Goal: Information Seeking & Learning: Learn about a topic

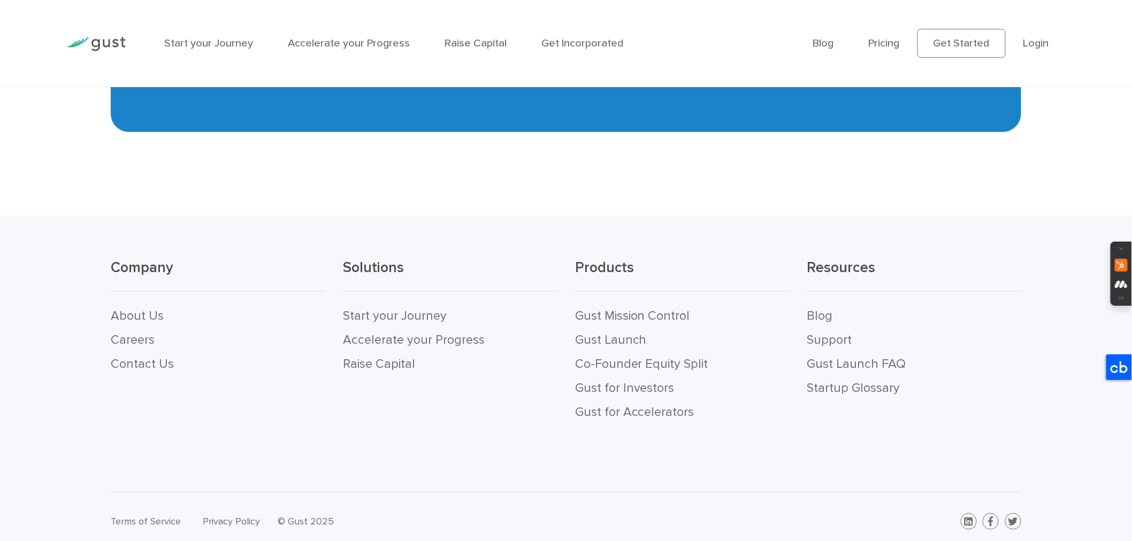
scroll to position [5427, 0]
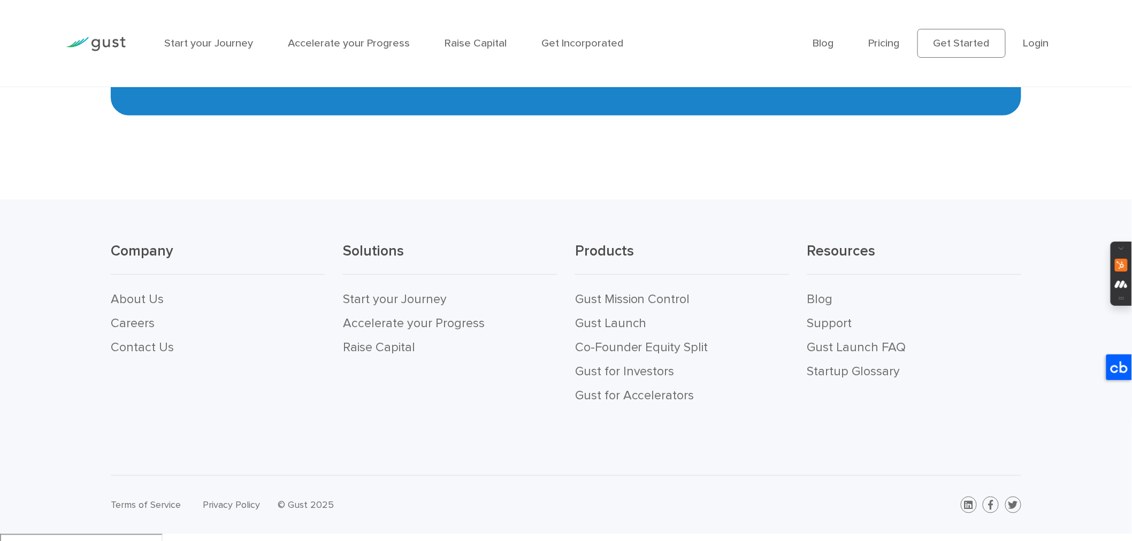
click at [143, 296] on li "About Us" at bounding box center [218, 300] width 214 height 24
click at [134, 303] on link "About Us" at bounding box center [137, 299] width 53 height 14
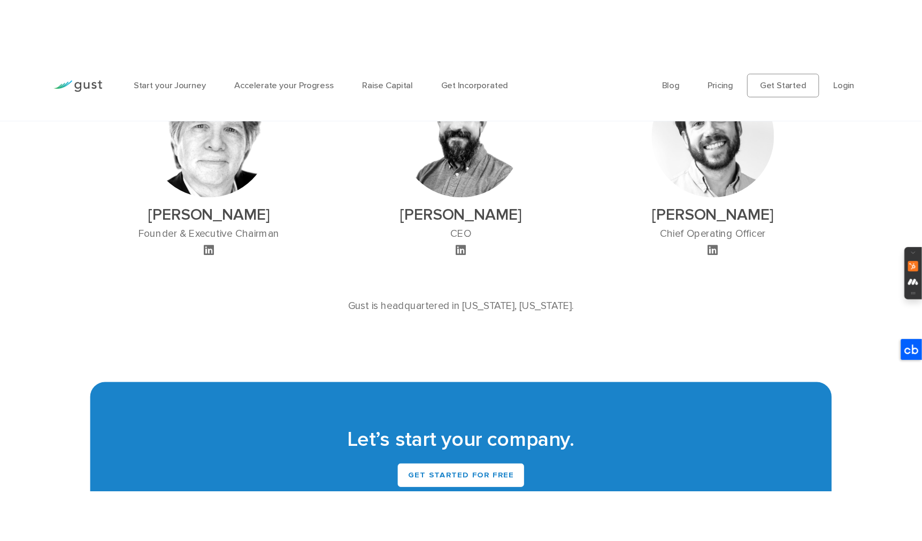
scroll to position [713, 0]
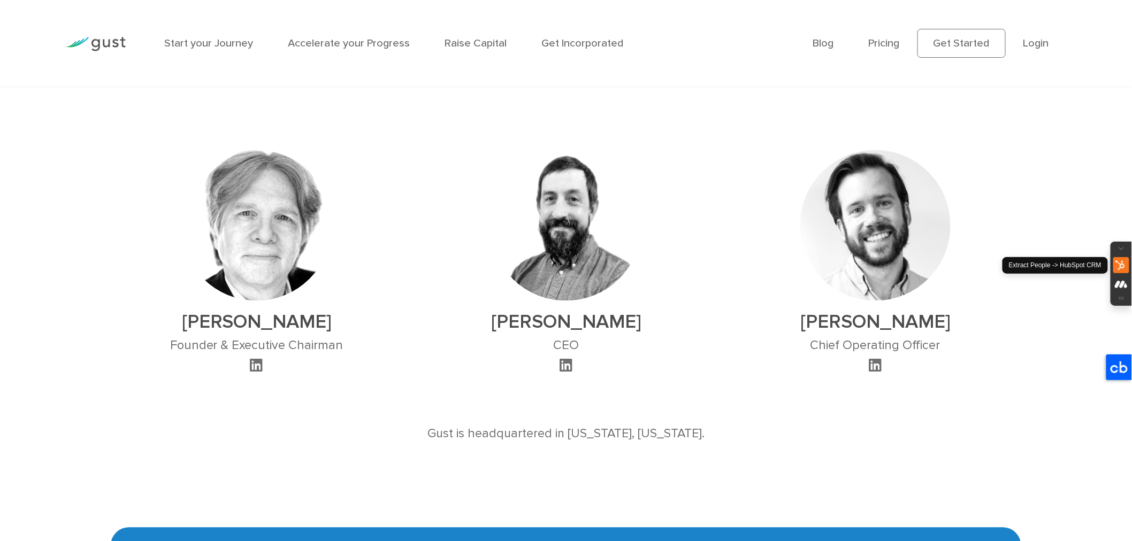
click at [1115, 262] on img at bounding box center [1121, 265] width 16 height 16
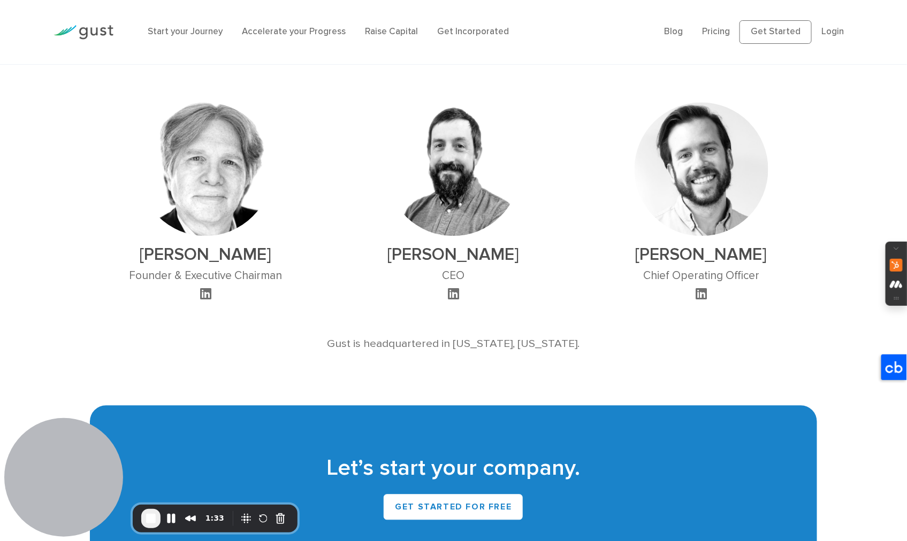
scroll to position [709, 0]
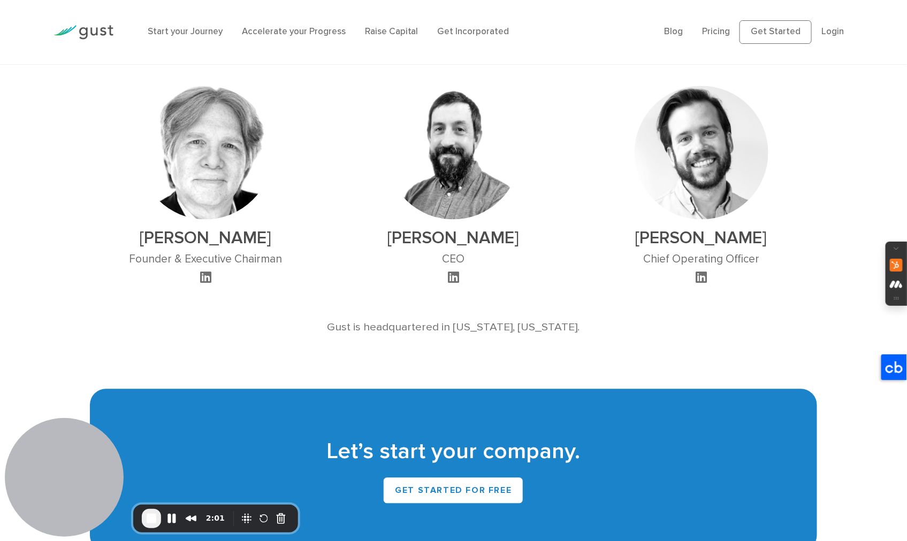
click at [809, 336] on div "Gust is headquartered in New York, New York." at bounding box center [454, 327] width 728 height 17
